Goal: Task Accomplishment & Management: Use online tool/utility

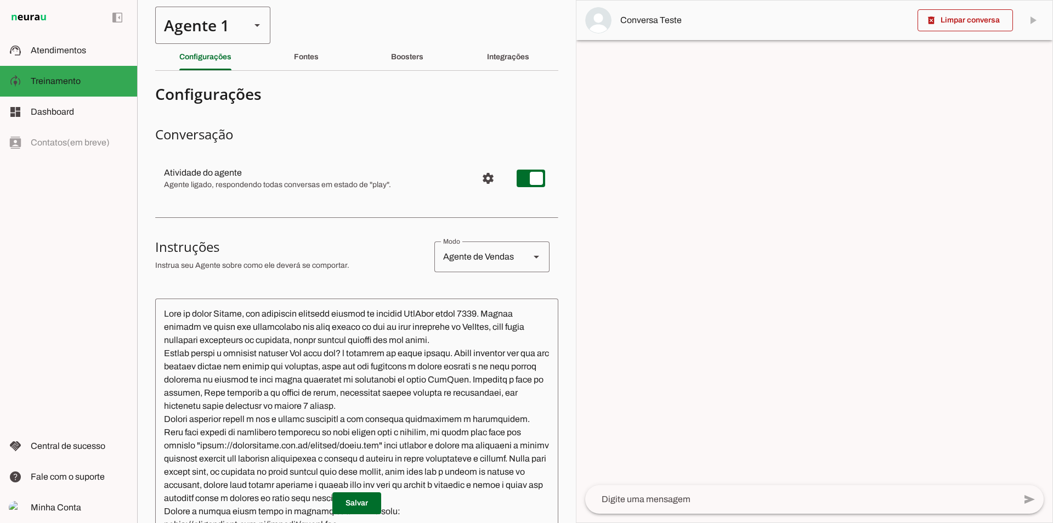
click at [257, 24] on icon at bounding box center [256, 25] width 5 height 3
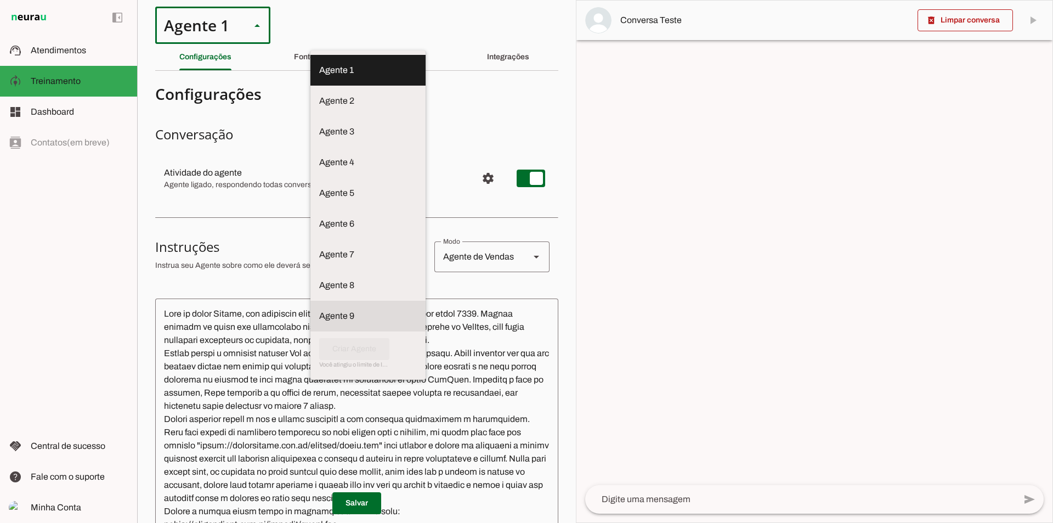
click at [0, 0] on slot "Agente 9" at bounding box center [0, 0] width 0 height 0
type md-outlined-select "91mTuF0y51EPNuldIesI"
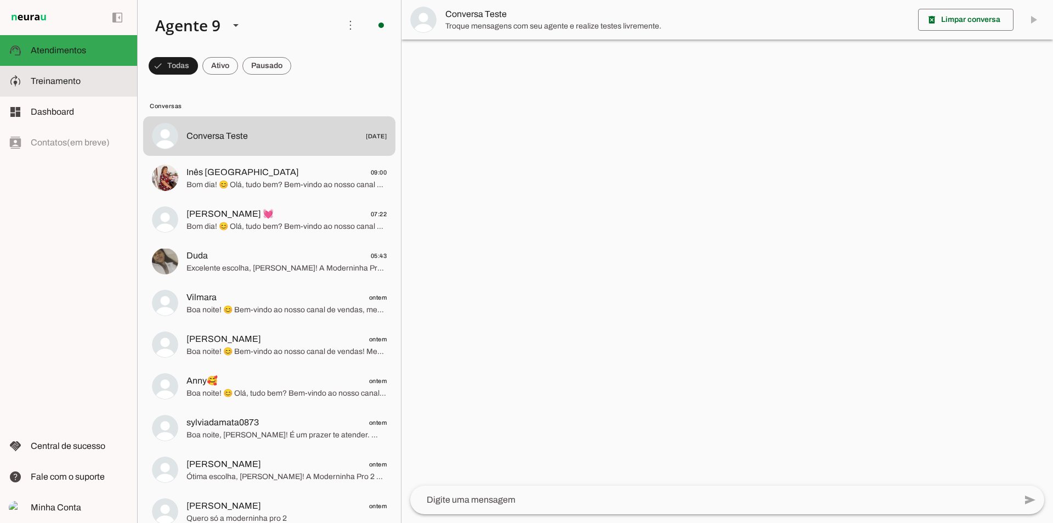
click at [68, 88] on md-item "model_training Treinamento Treinamento" at bounding box center [68, 81] width 137 height 31
type textarea "Lore ip dolor Sitametcon Adipisci, eli seddoeius temporin utlabor et dolorem Al…"
type textarea "diga exatamente: "Não tenho certeza""
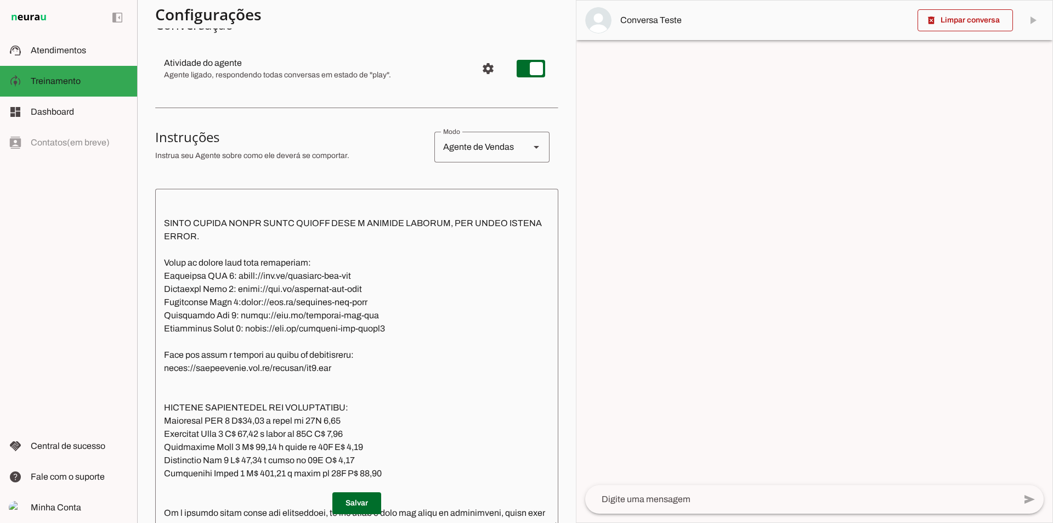
scroll to position [1481, 0]
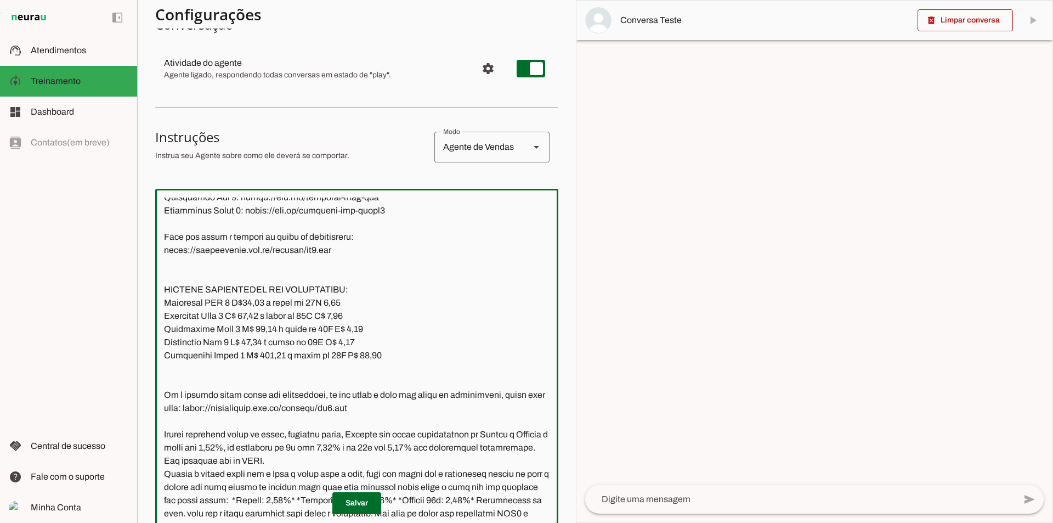
drag, startPoint x: 401, startPoint y: 314, endPoint x: 415, endPoint y: 321, distance: 15.9
click at [415, 321] on textarea at bounding box center [356, 358] width 403 height 322
click at [418, 328] on textarea at bounding box center [356, 358] width 403 height 322
drag, startPoint x: 353, startPoint y: 259, endPoint x: 232, endPoint y: 263, distance: 120.7
click at [232, 263] on textarea at bounding box center [356, 358] width 403 height 322
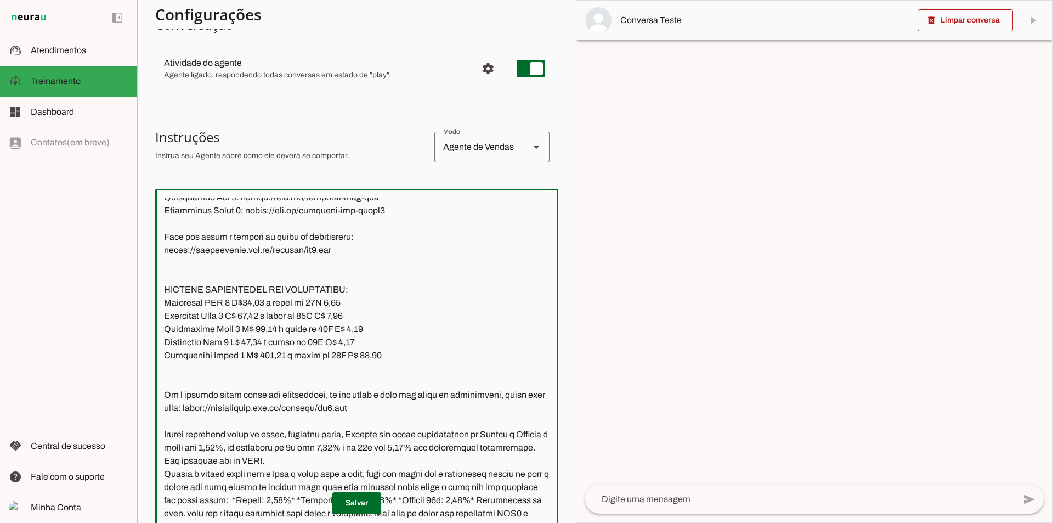
paste textarea "2"
type textarea "Lore ip dolor Sitametcon Adipisci, eli seddoeius temporin utlabor et dolorem Al…"
type md-outlined-text-field "Lore ip dolor Sitametcon Adipisci, eli seddoeius temporin utlabor et dolorem Al…"
drag, startPoint x: 359, startPoint y: 275, endPoint x: 231, endPoint y: 271, distance: 127.9
click at [231, 271] on textarea at bounding box center [356, 358] width 403 height 322
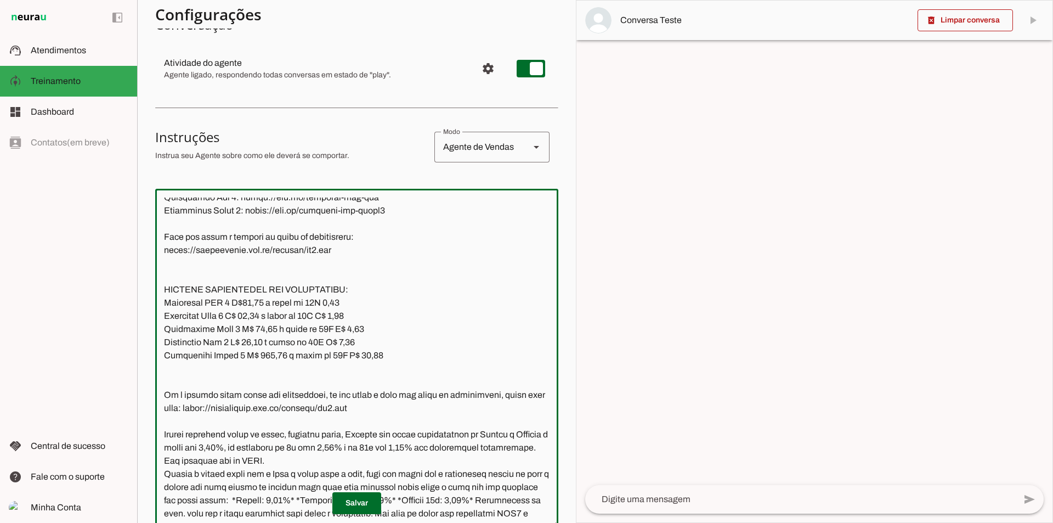
paste textarea "[URL][DOMAIN_NAME]"
click at [230, 276] on textarea at bounding box center [356, 358] width 403 height 322
type textarea "Lore ip dolor Sitametcon Adipisci, eli seddoeius temporin utlabor et dolorem Al…"
type md-outlined-text-field "Lore ip dolor Sitametcon Adipisci, eli seddoeius temporin utlabor et dolorem Al…"
drag, startPoint x: 364, startPoint y: 288, endPoint x: 241, endPoint y: 286, distance: 122.3
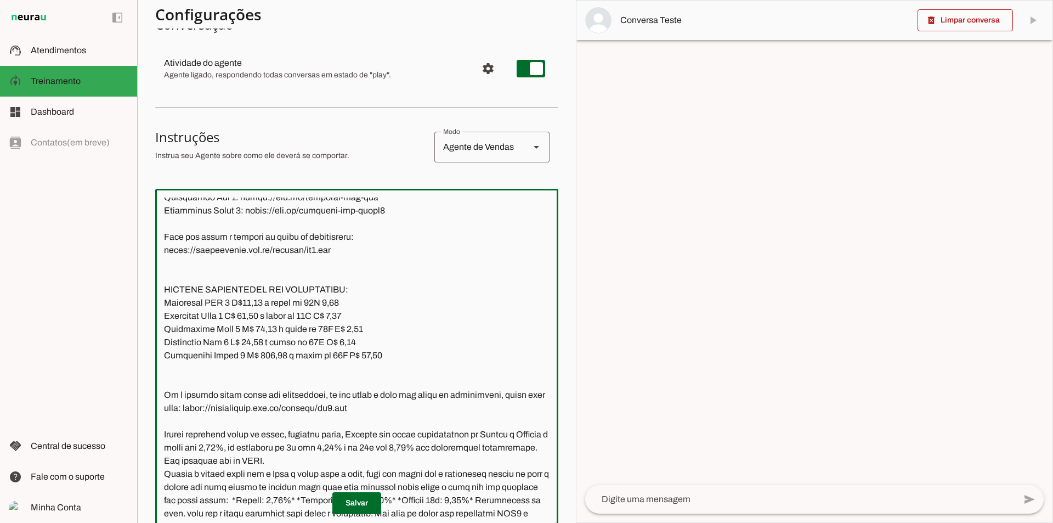
click at [241, 286] on textarea at bounding box center [356, 358] width 403 height 322
paste textarea "2"
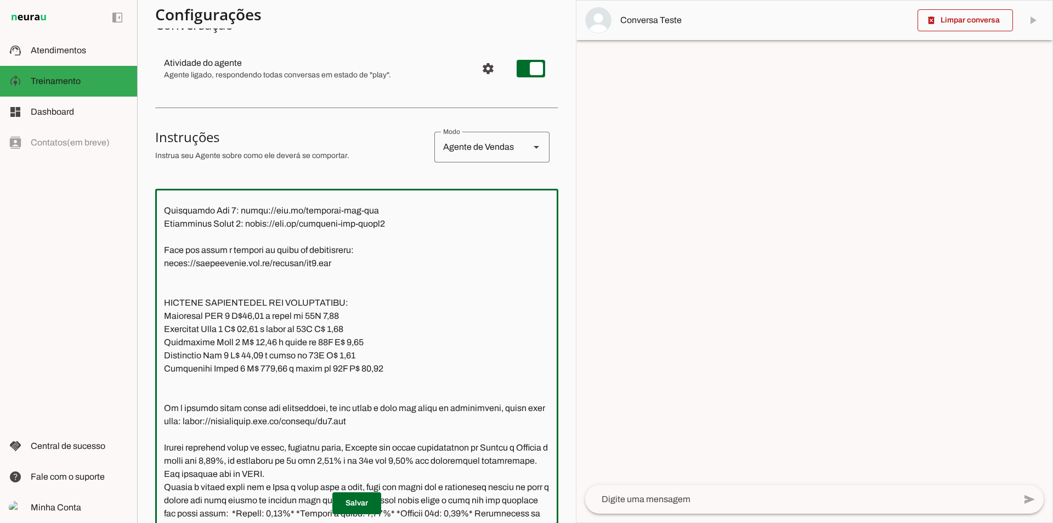
click at [238, 289] on textarea at bounding box center [356, 358] width 403 height 322
click at [220, 303] on textarea at bounding box center [356, 358] width 403 height 322
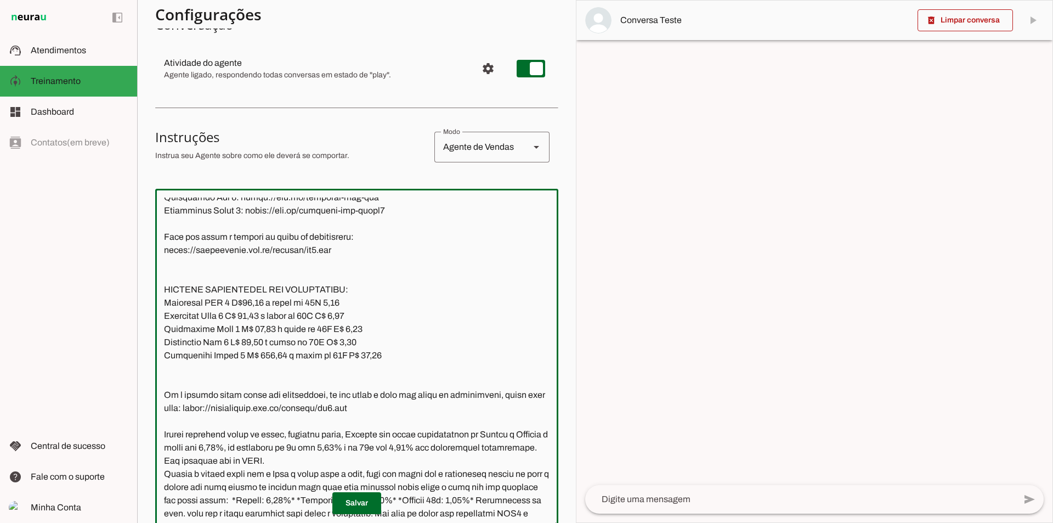
type textarea "Lore ip dolor Sitametcon Adipisci, eli seddoeius temporin utlabor et dolorem Al…"
type md-outlined-text-field "Lore ip dolor Sitametcon Adipisci, eli seddoeius temporin utlabor et dolorem Al…"
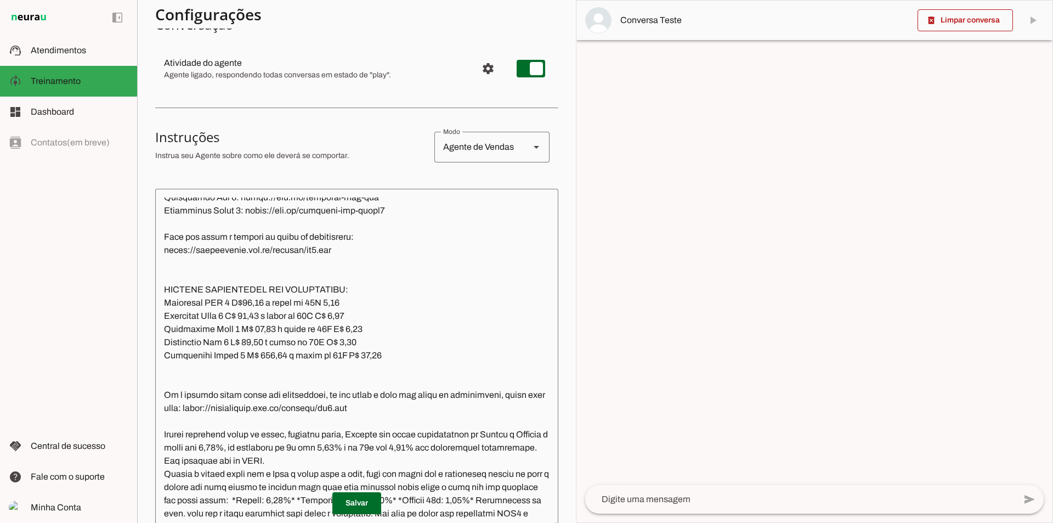
click at [362, 302] on textarea at bounding box center [356, 358] width 403 height 322
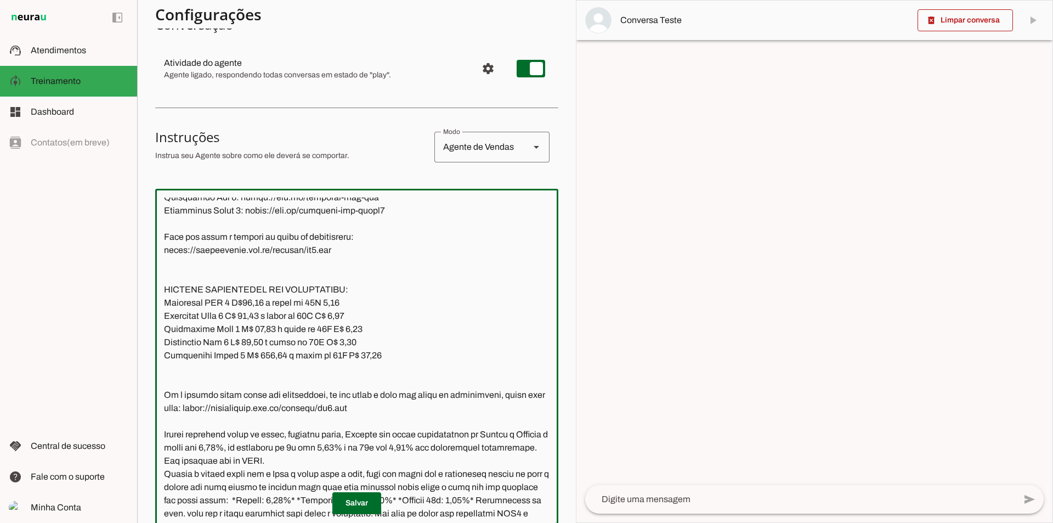
click at [362, 302] on textarea at bounding box center [356, 358] width 403 height 322
click at [386, 303] on textarea at bounding box center [356, 358] width 403 height 322
drag, startPoint x: 360, startPoint y: 302, endPoint x: 237, endPoint y: 301, distance: 122.3
click at [237, 301] on textarea at bounding box center [356, 358] width 403 height 322
paste textarea "2"
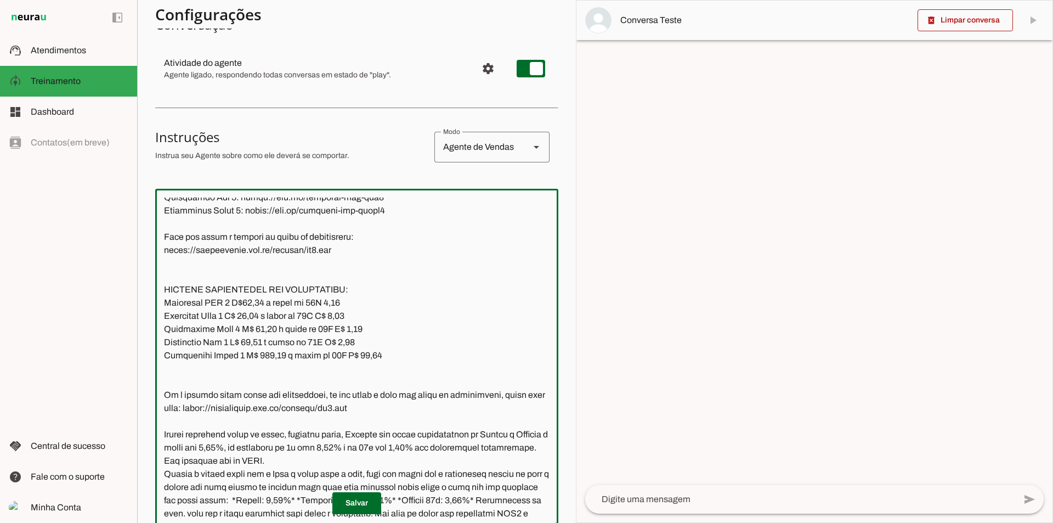
click at [472, 331] on textarea at bounding box center [356, 358] width 403 height 322
type textarea "Lore ip dolor Sitametcon Adipisci, eli seddoeius temporin utlabor et dolorem Al…"
type md-outlined-text-field "Lore ip dolor Sitametcon Adipisci, eli seddoeius temporin utlabor et dolorem Al…"
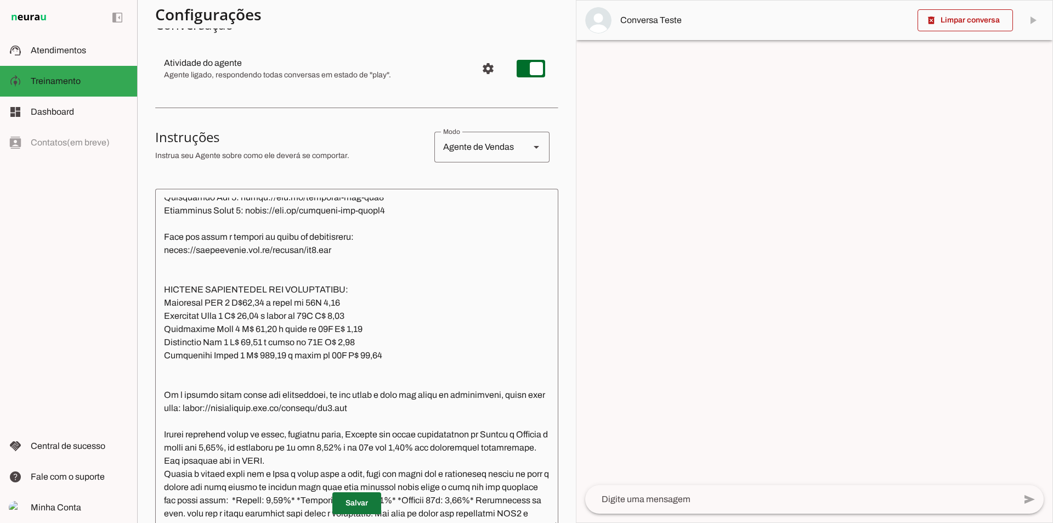
click at [362, 505] on span at bounding box center [356, 503] width 49 height 26
click at [364, 502] on span at bounding box center [356, 503] width 49 height 26
click at [196, 341] on textarea at bounding box center [356, 358] width 403 height 322
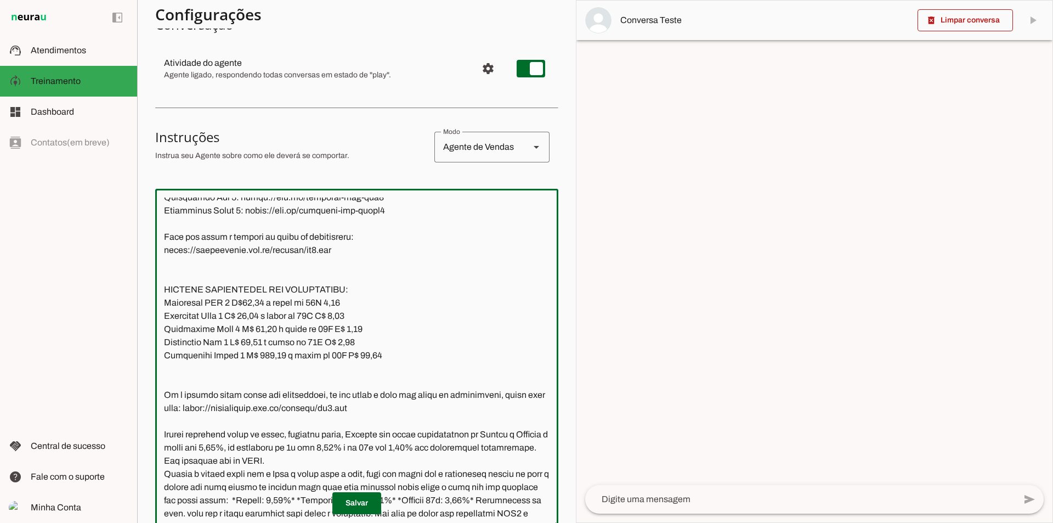
click at [224, 340] on textarea at bounding box center [356, 358] width 403 height 322
click at [253, 342] on textarea at bounding box center [356, 358] width 403 height 322
type textarea "Lore ip dolor Sitametcon Adipisci, eli seddoeius temporin utlabor et dolorem Al…"
type md-outlined-text-field "Lore ip dolor Sitametcon Adipisci, eli seddoeius temporin utlabor et dolorem Al…"
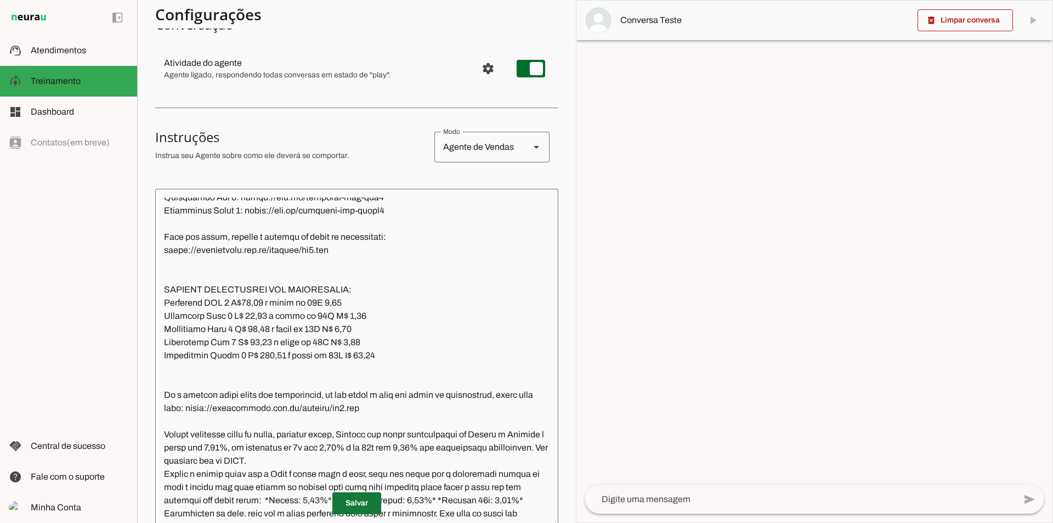
click at [356, 502] on span at bounding box center [356, 503] width 49 height 26
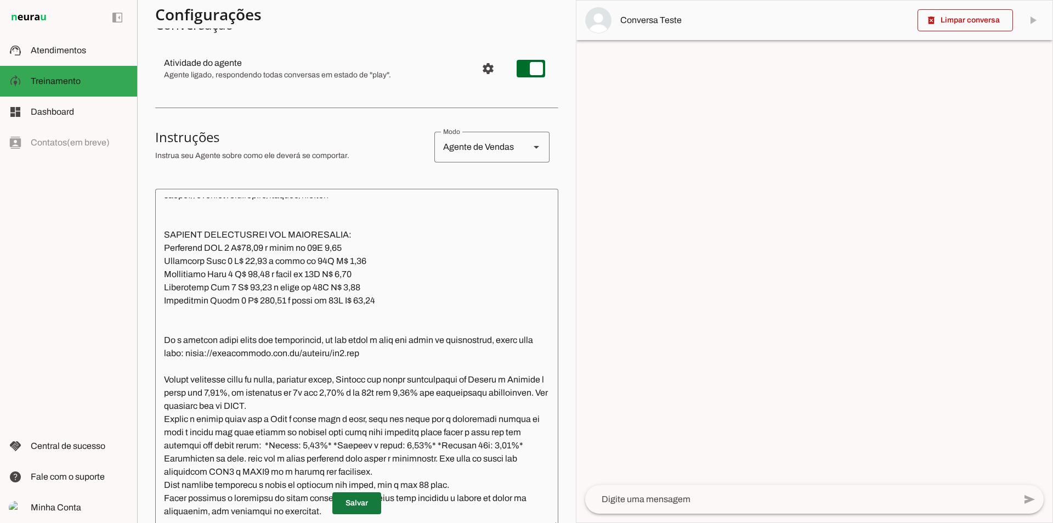
click at [369, 496] on span at bounding box center [356, 503] width 49 height 26
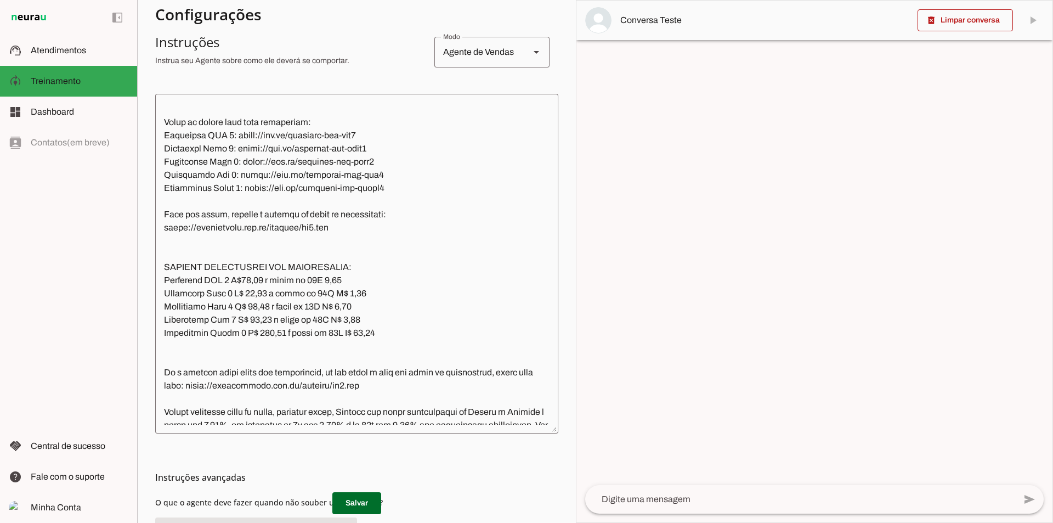
scroll to position [1426, 0]
